Goal: Task Accomplishment & Management: Use online tool/utility

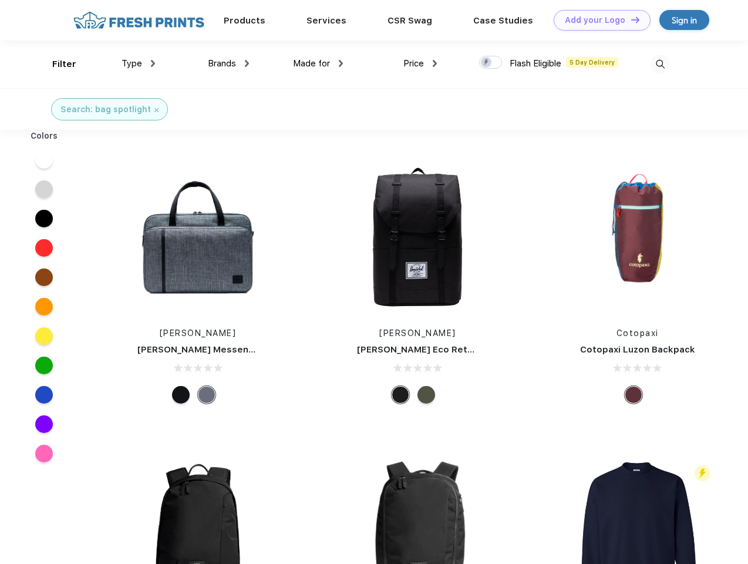
click at [598, 20] on link "Add your Logo Design Tool" at bounding box center [602, 20] width 97 height 21
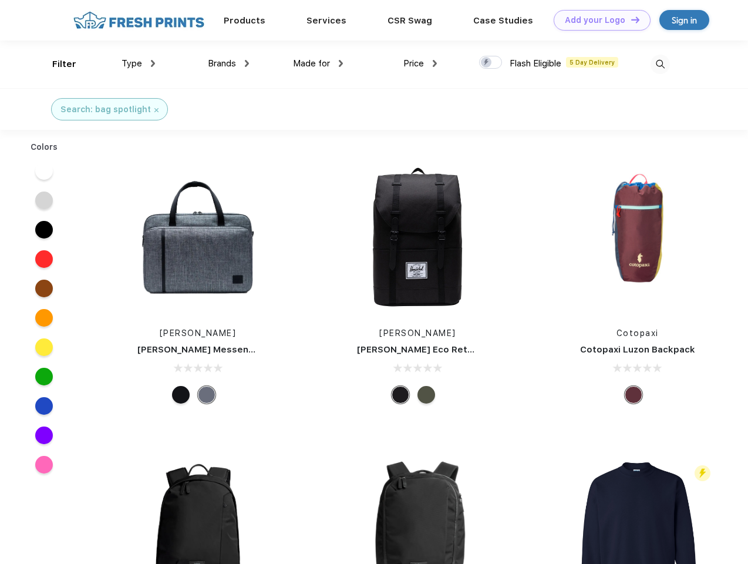
click at [0, 0] on div "Design Tool" at bounding box center [0, 0] width 0 height 0
click at [630, 19] on link "Add your Logo Design Tool" at bounding box center [602, 20] width 97 height 21
click at [56, 64] on div "Filter" at bounding box center [64, 65] width 24 height 14
click at [139, 63] on span "Type" at bounding box center [132, 63] width 21 height 11
click at [228, 63] on span "Brands" at bounding box center [222, 63] width 28 height 11
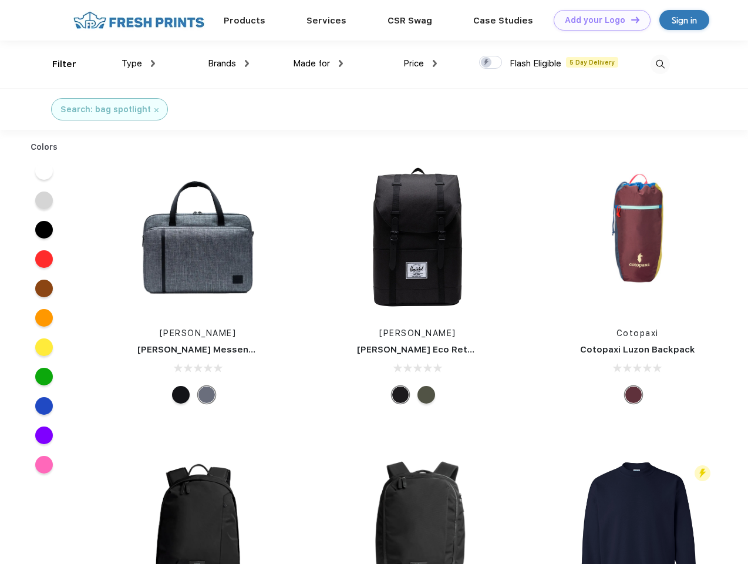
click at [318, 63] on span "Made for" at bounding box center [311, 63] width 37 height 11
click at [420, 63] on span "Price" at bounding box center [413, 63] width 21 height 11
click at [491, 63] on div at bounding box center [490, 62] width 23 height 13
click at [487, 63] on input "checkbox" at bounding box center [483, 59] width 8 height 8
click at [660, 64] on img at bounding box center [660, 64] width 19 height 19
